Goal: Information Seeking & Learning: Learn about a topic

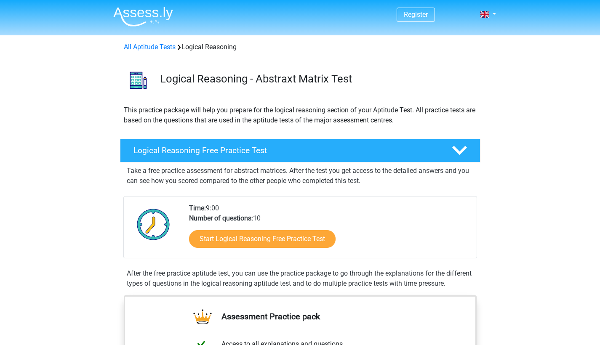
scroll to position [53, 0]
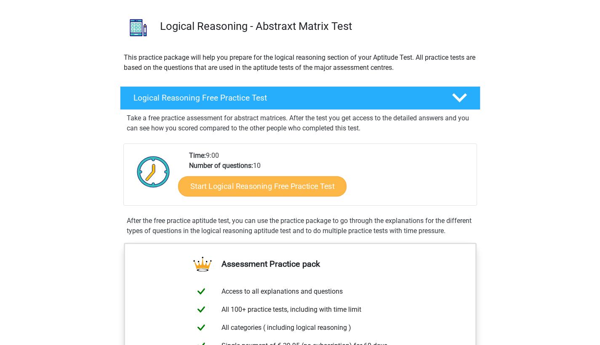
click at [298, 186] on link "Start Logical Reasoning Free Practice Test" at bounding box center [262, 186] width 168 height 20
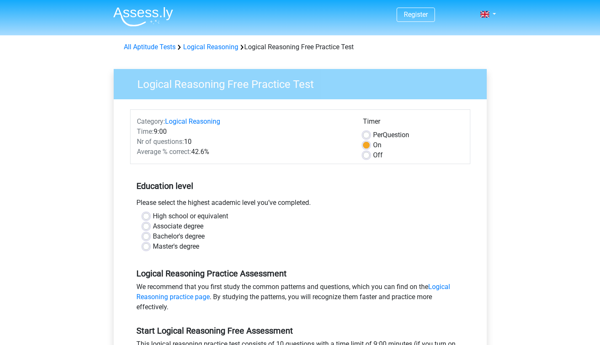
scroll to position [171, 0]
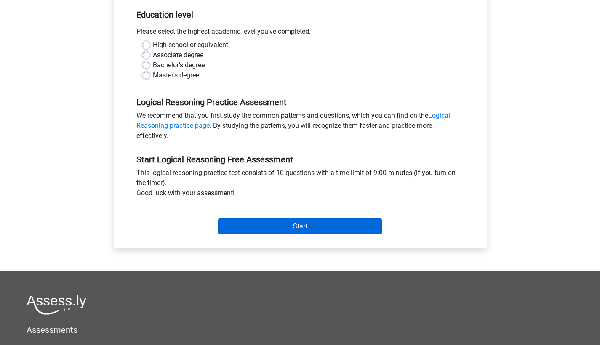
click at [305, 225] on input "Start" at bounding box center [300, 226] width 164 height 16
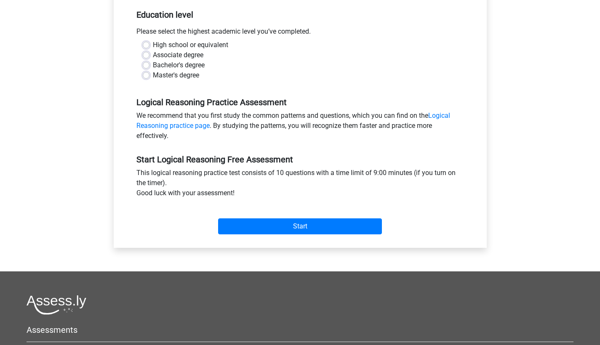
click at [180, 73] on label "Master's degree" at bounding box center [176, 75] width 46 height 10
click at [149, 73] on input "Master's degree" at bounding box center [146, 74] width 7 height 8
radio input "true"
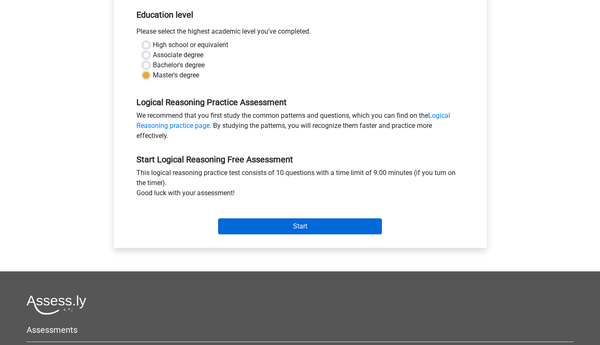
click at [302, 232] on input "Start" at bounding box center [300, 226] width 164 height 16
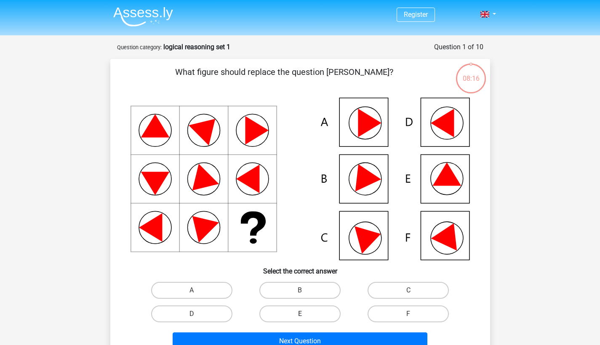
click at [324, 315] on label "E" at bounding box center [299, 314] width 81 height 17
click at [305, 315] on input "E" at bounding box center [302, 316] width 5 height 5
radio input "true"
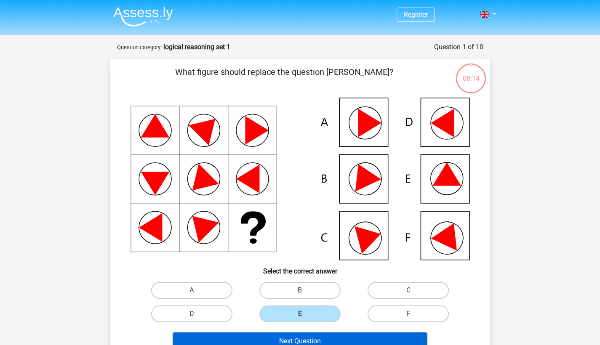
click at [356, 338] on button "Next Question" at bounding box center [300, 341] width 255 height 18
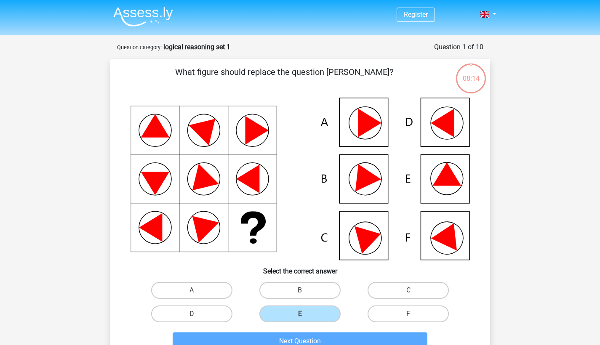
scroll to position [42, 0]
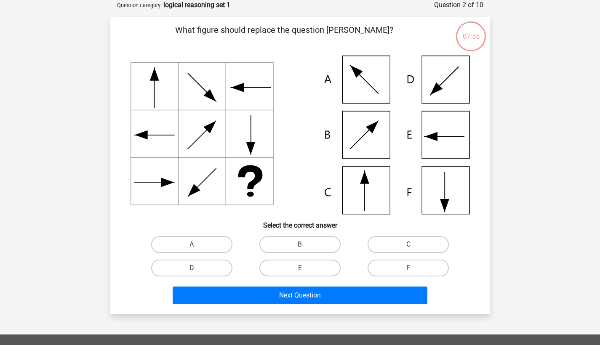
click at [385, 242] on label "C" at bounding box center [407, 244] width 81 height 17
click at [408, 245] on input "C" at bounding box center [410, 247] width 5 height 5
radio input "true"
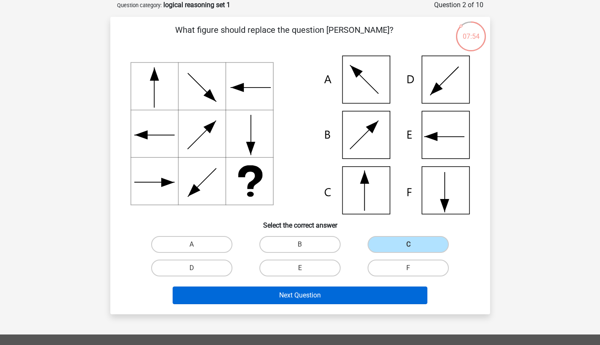
click at [389, 303] on button "Next Question" at bounding box center [300, 296] width 255 height 18
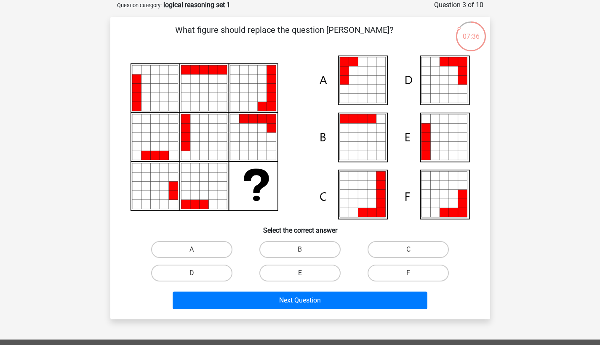
click at [317, 277] on label "E" at bounding box center [299, 273] width 81 height 17
click at [305, 277] on input "E" at bounding box center [302, 275] width 5 height 5
radio input "true"
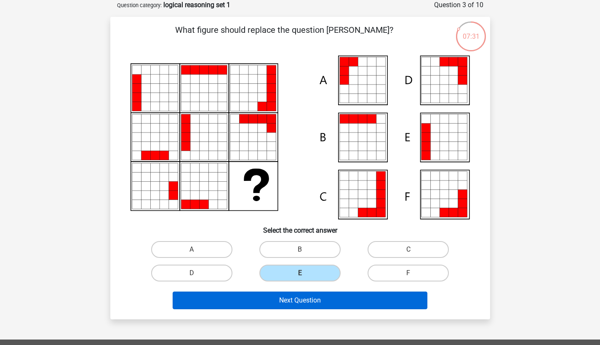
click at [331, 306] on button "Next Question" at bounding box center [300, 301] width 255 height 18
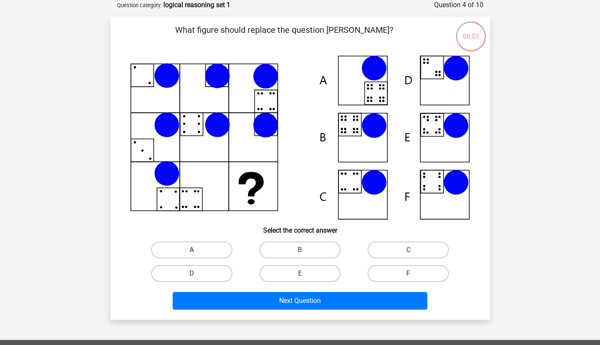
click at [218, 248] on label "A" at bounding box center [191, 250] width 81 height 17
click at [197, 250] on input "A" at bounding box center [193, 252] width 5 height 5
radio input "true"
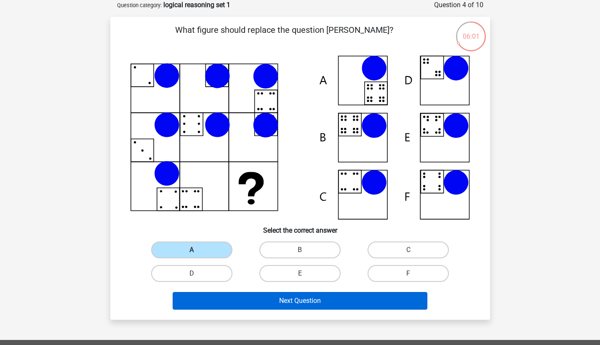
click at [291, 298] on button "Next Question" at bounding box center [300, 301] width 255 height 18
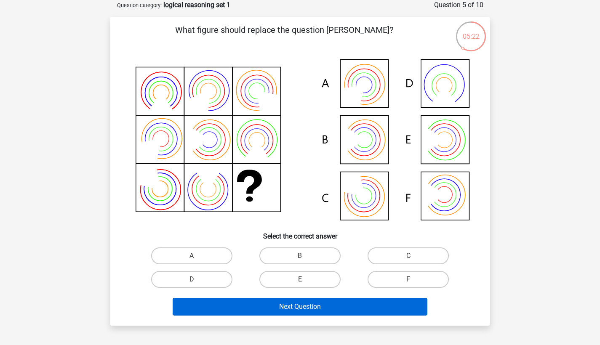
click at [384, 305] on button "Next Question" at bounding box center [300, 307] width 255 height 18
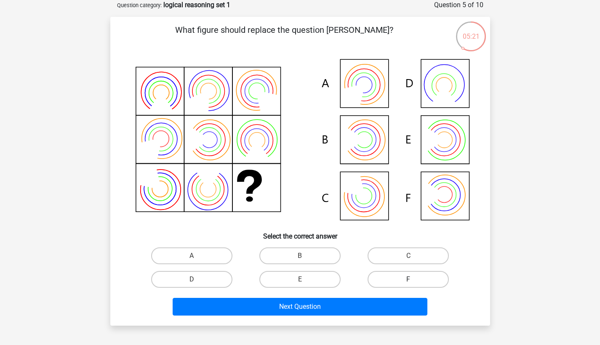
click at [399, 275] on label "F" at bounding box center [407, 279] width 81 height 17
click at [408, 279] on input "F" at bounding box center [410, 281] width 5 height 5
radio input "true"
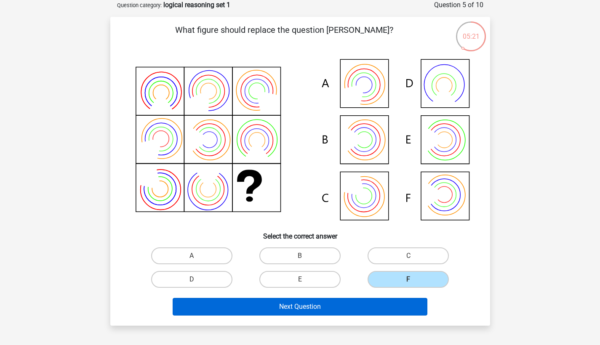
click at [376, 302] on button "Next Question" at bounding box center [300, 307] width 255 height 18
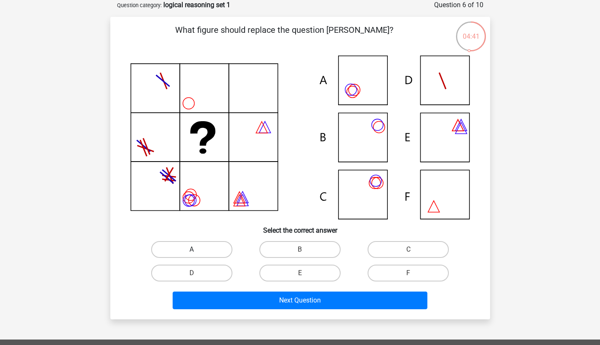
click at [171, 248] on label "A" at bounding box center [191, 249] width 81 height 17
click at [191, 250] on input "A" at bounding box center [193, 252] width 5 height 5
radio input "true"
click at [247, 288] on div "Next Question" at bounding box center [300, 299] width 353 height 28
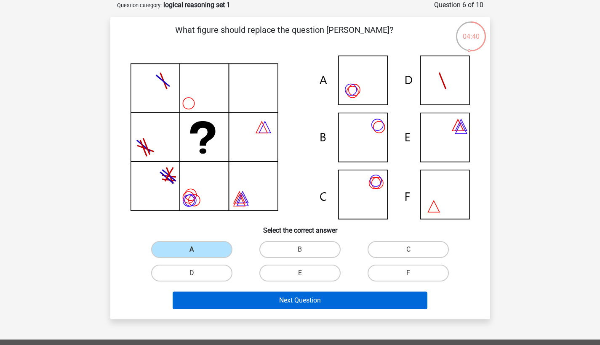
click at [258, 296] on button "Next Question" at bounding box center [300, 301] width 255 height 18
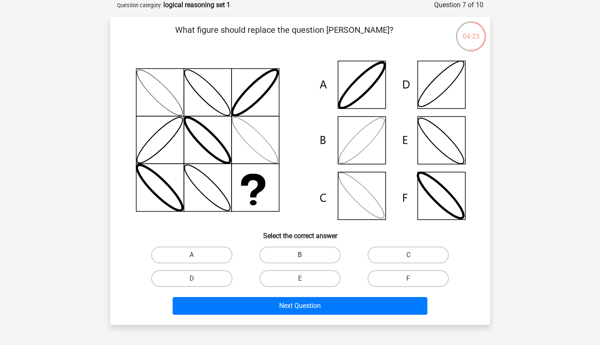
click at [287, 260] on label "B" at bounding box center [299, 255] width 81 height 17
click at [300, 260] on input "B" at bounding box center [302, 257] width 5 height 5
radio input "true"
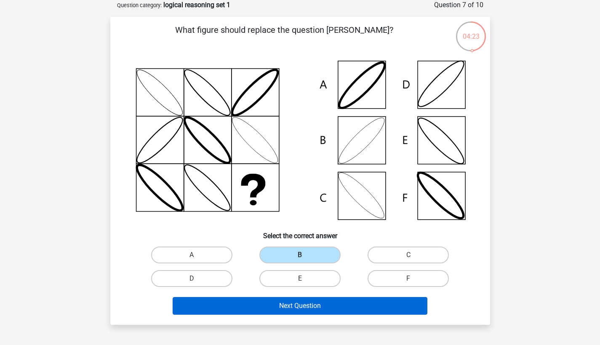
click at [316, 297] on button "Next Question" at bounding box center [300, 306] width 255 height 18
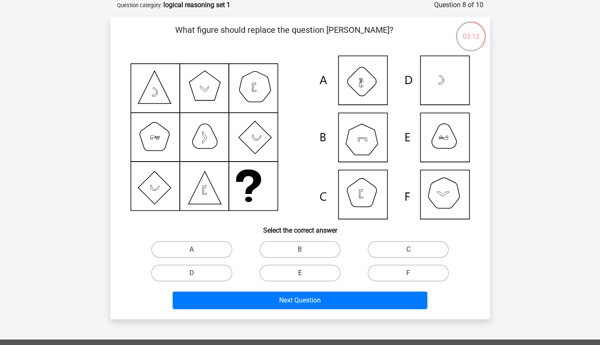
scroll to position [213, 0]
